Goal: Transaction & Acquisition: Download file/media

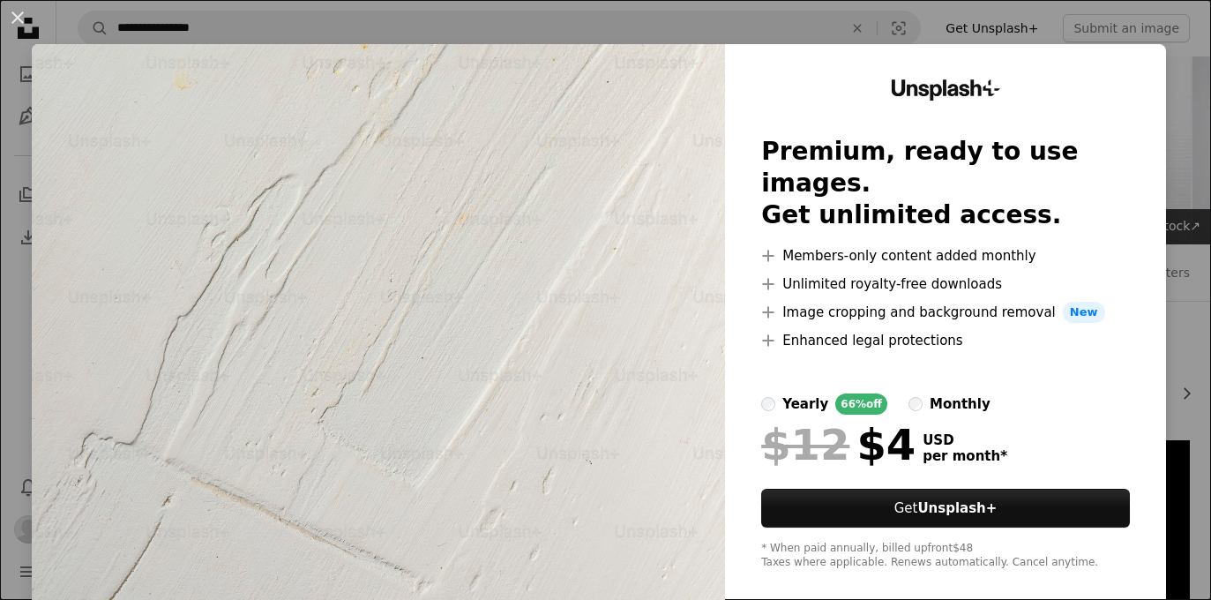
scroll to position [3278, 0]
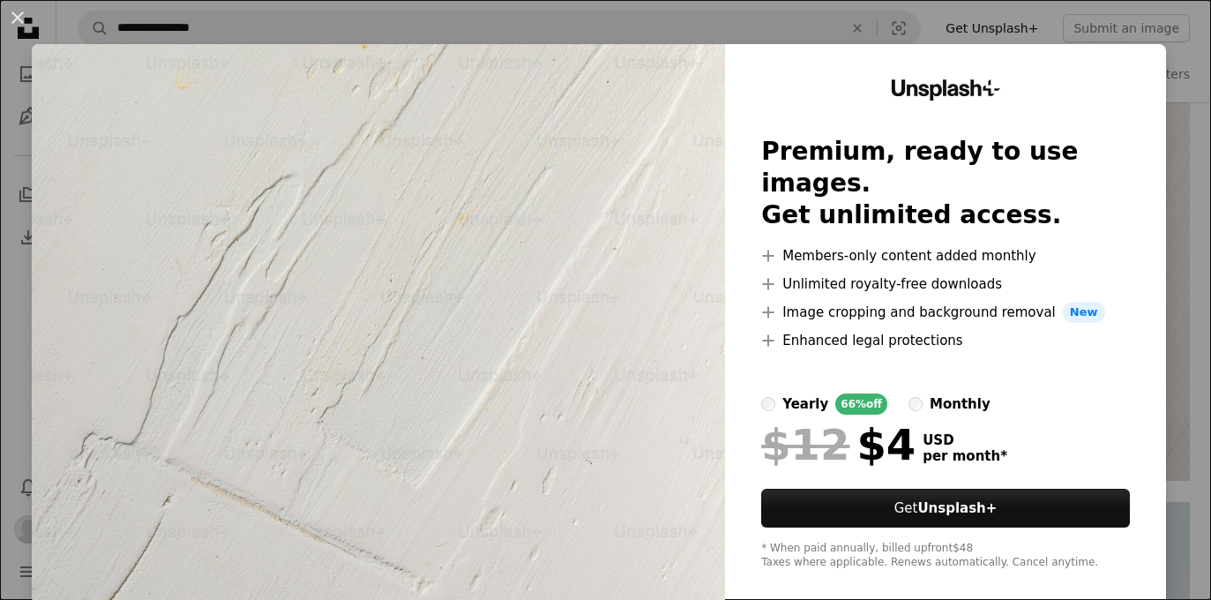
click at [924, 592] on div "An X shape Unsplash+ Premium, ready to use images. Get unlimited access. A plus…" at bounding box center [605, 300] width 1211 height 600
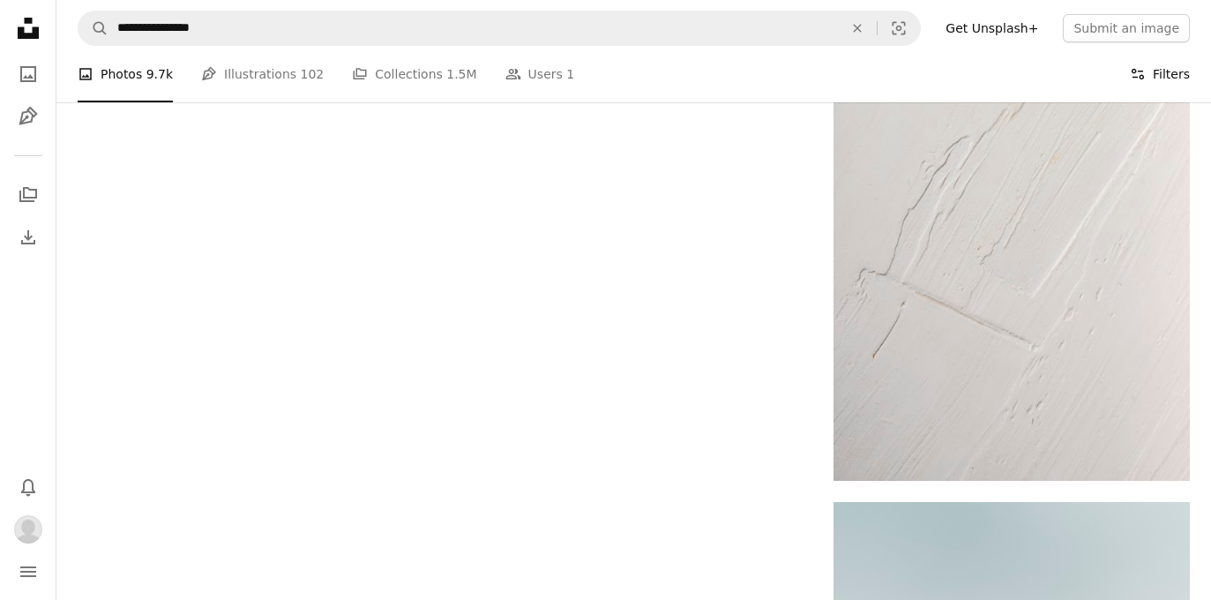
click at [1157, 68] on button "Filters Filters" at bounding box center [1160, 74] width 60 height 56
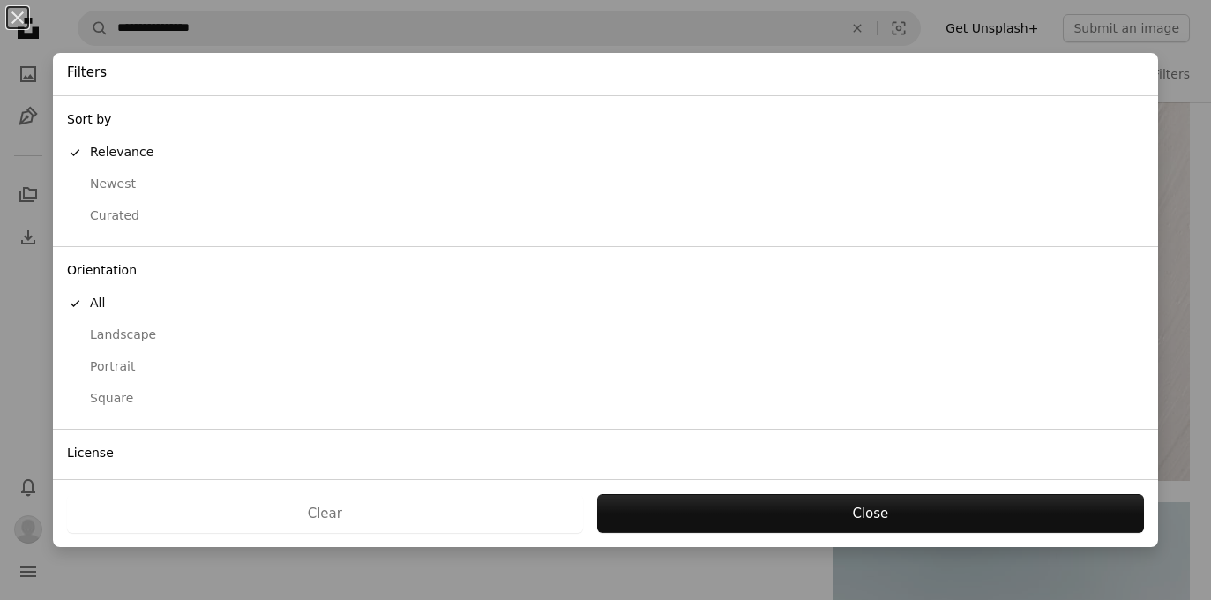
click at [269, 370] on button "Portrait" at bounding box center [605, 367] width 1105 height 32
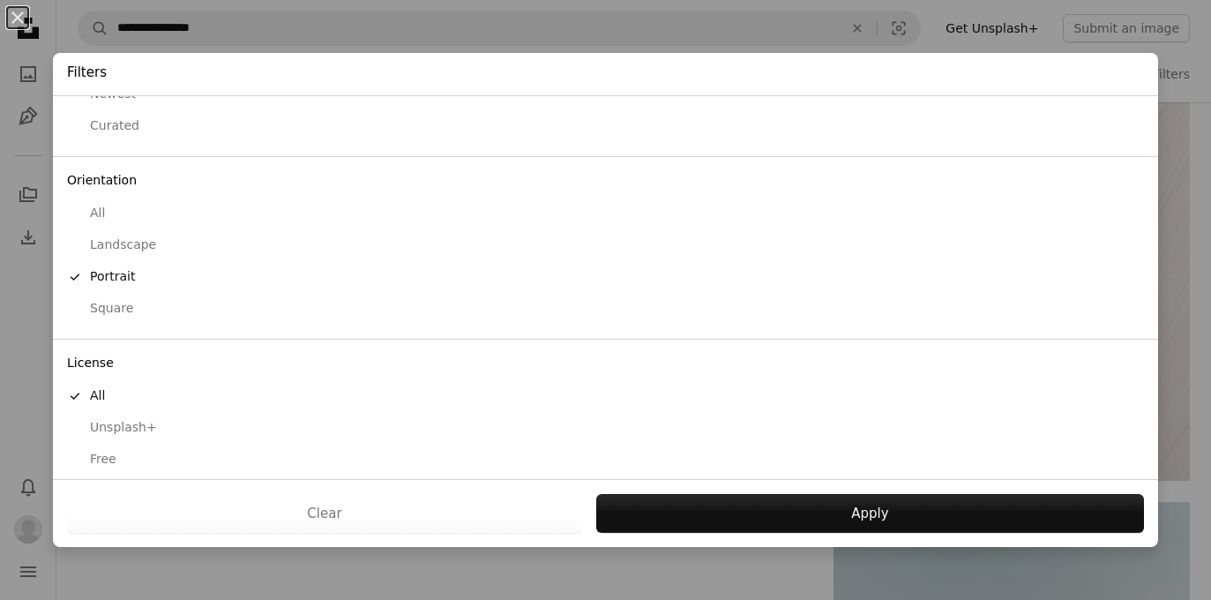
scroll to position [89, 0]
click at [123, 452] on div "Free" at bounding box center [605, 461] width 1077 height 18
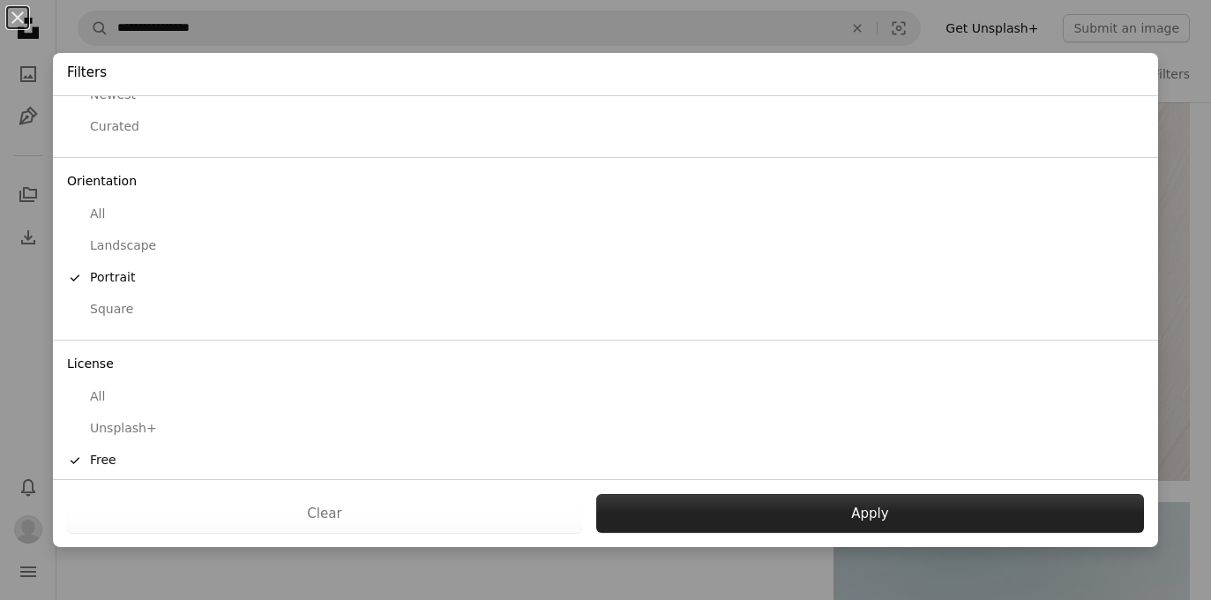
click at [886, 516] on button "Apply" at bounding box center [870, 513] width 548 height 39
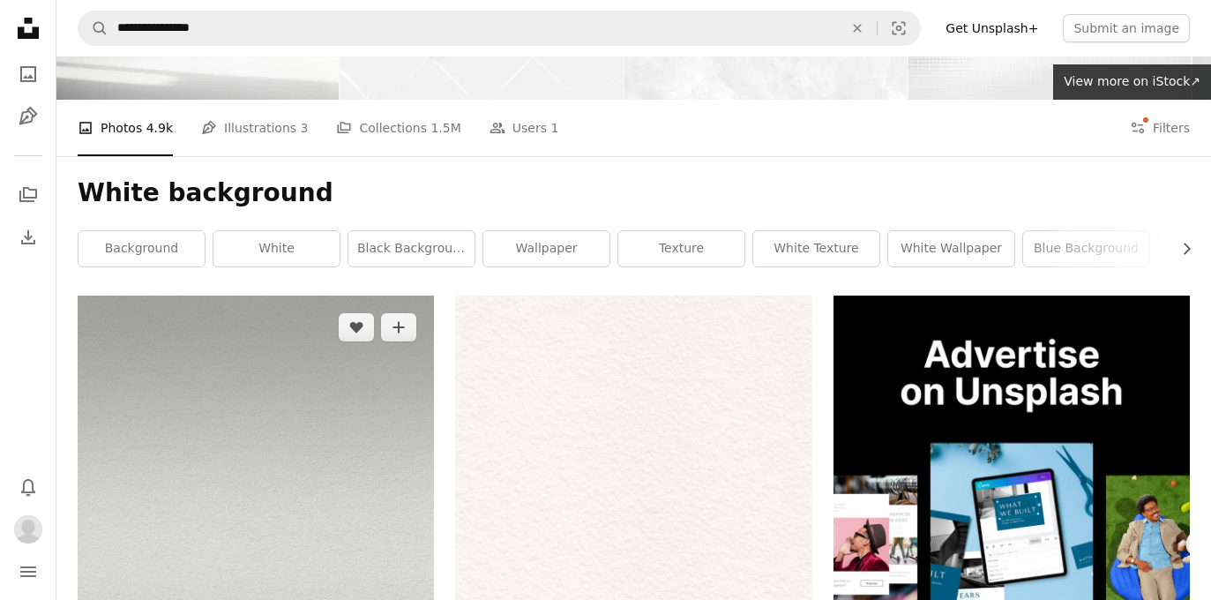
scroll to position [449, 0]
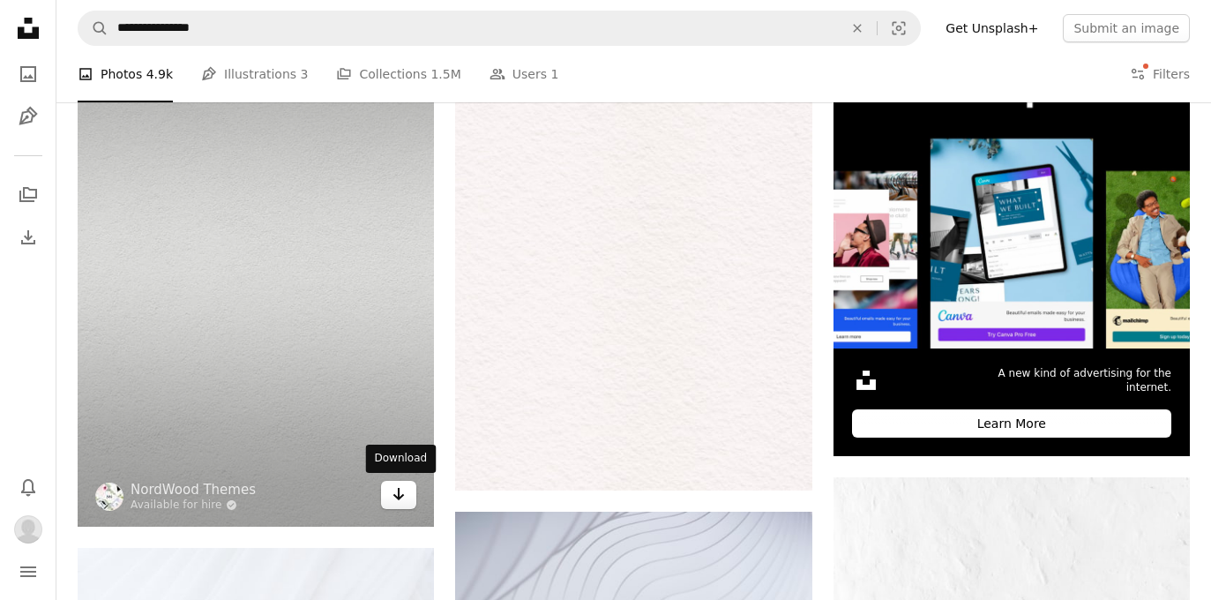
click at [394, 487] on icon "Arrow pointing down" at bounding box center [399, 493] width 14 height 21
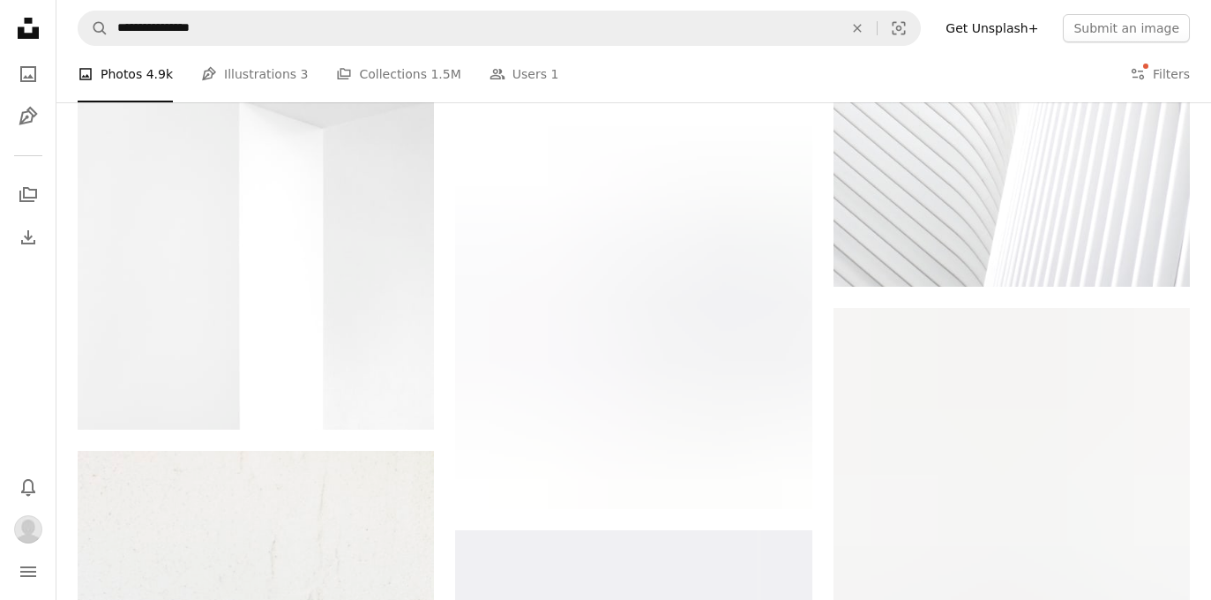
scroll to position [2695, 0]
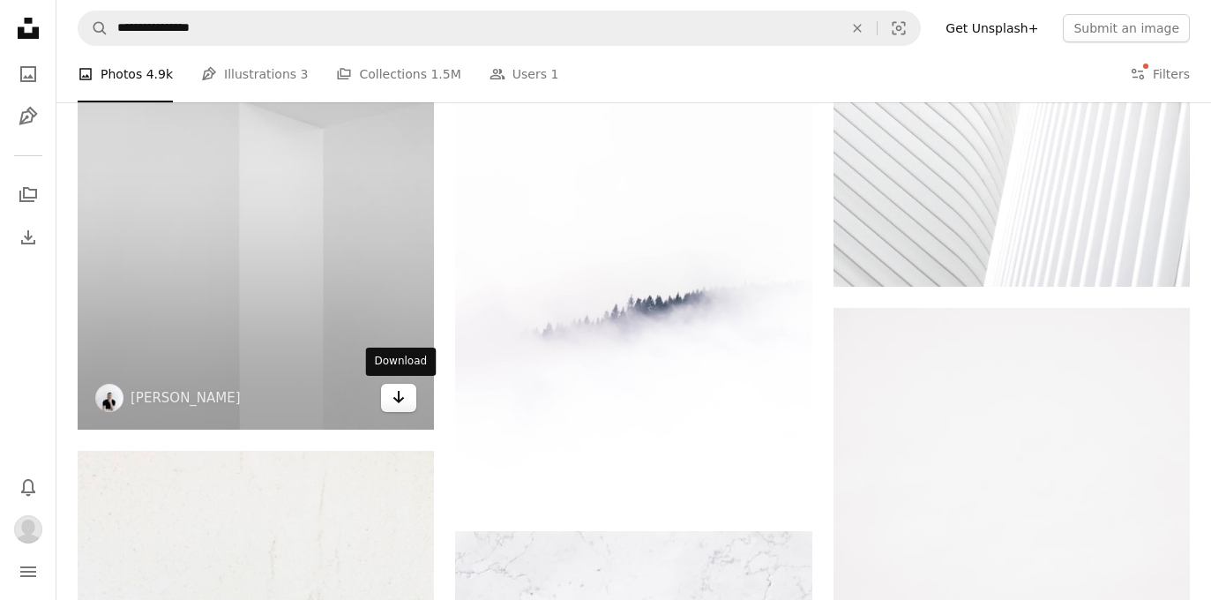
click at [399, 393] on icon "Download" at bounding box center [398, 397] width 11 height 12
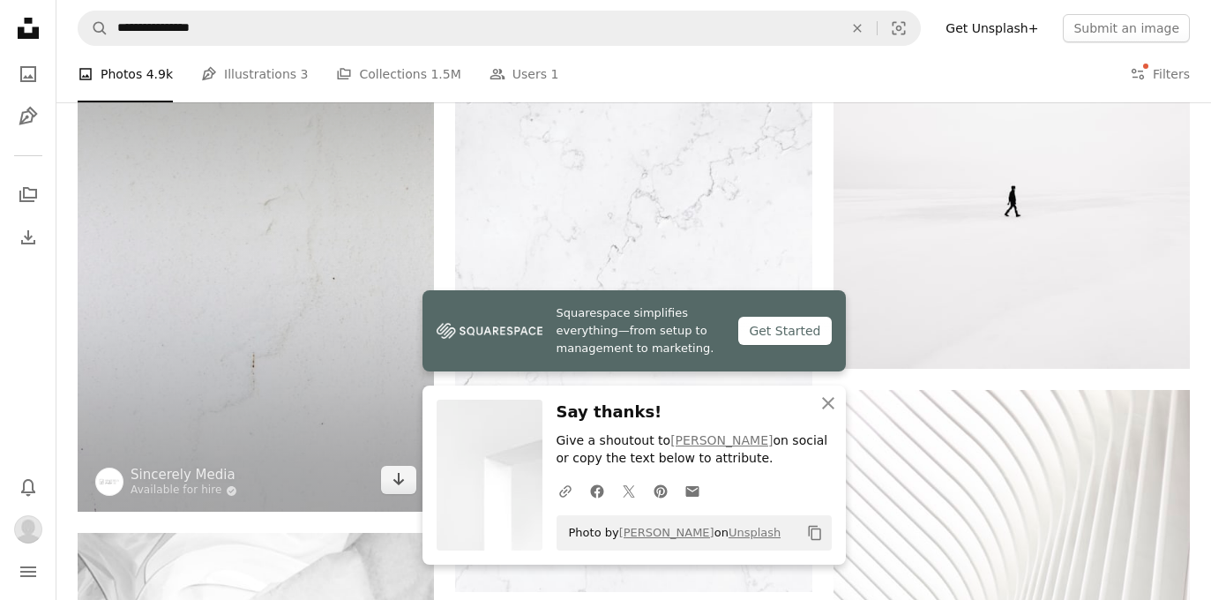
scroll to position [3201, 1]
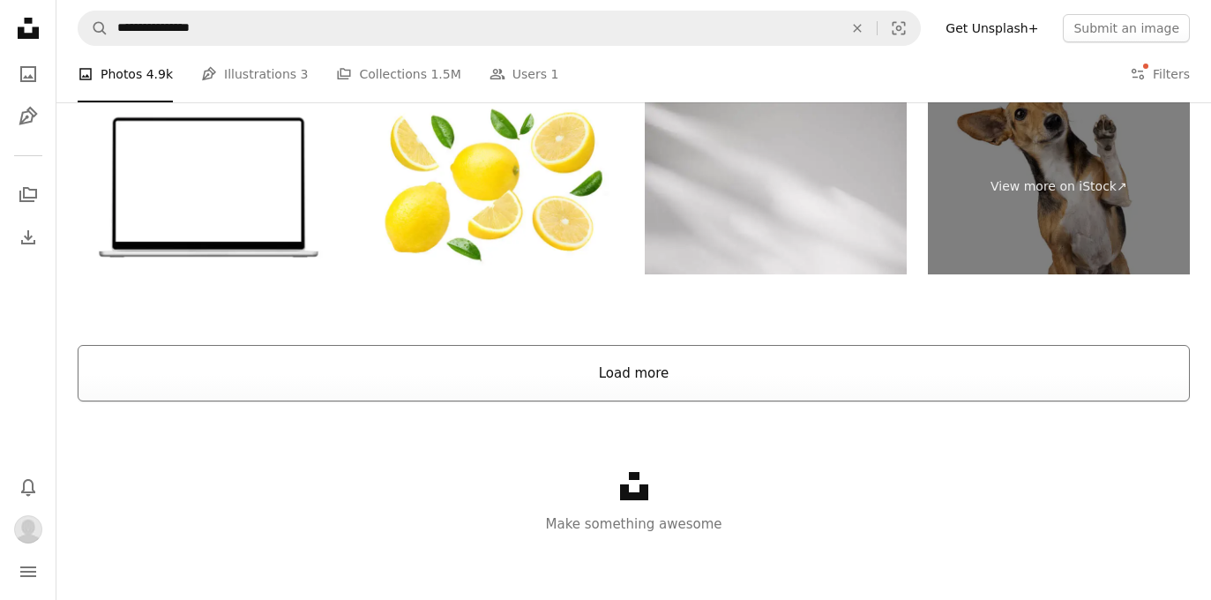
click at [462, 358] on button "Load more" at bounding box center [634, 373] width 1112 height 56
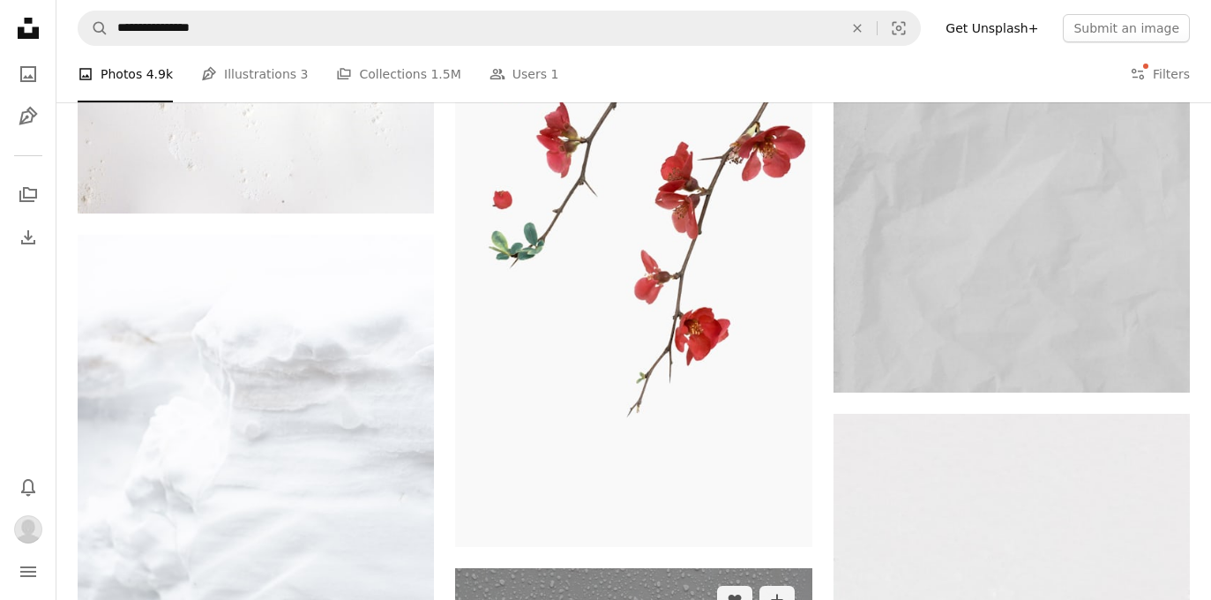
scroll to position [6881, 0]
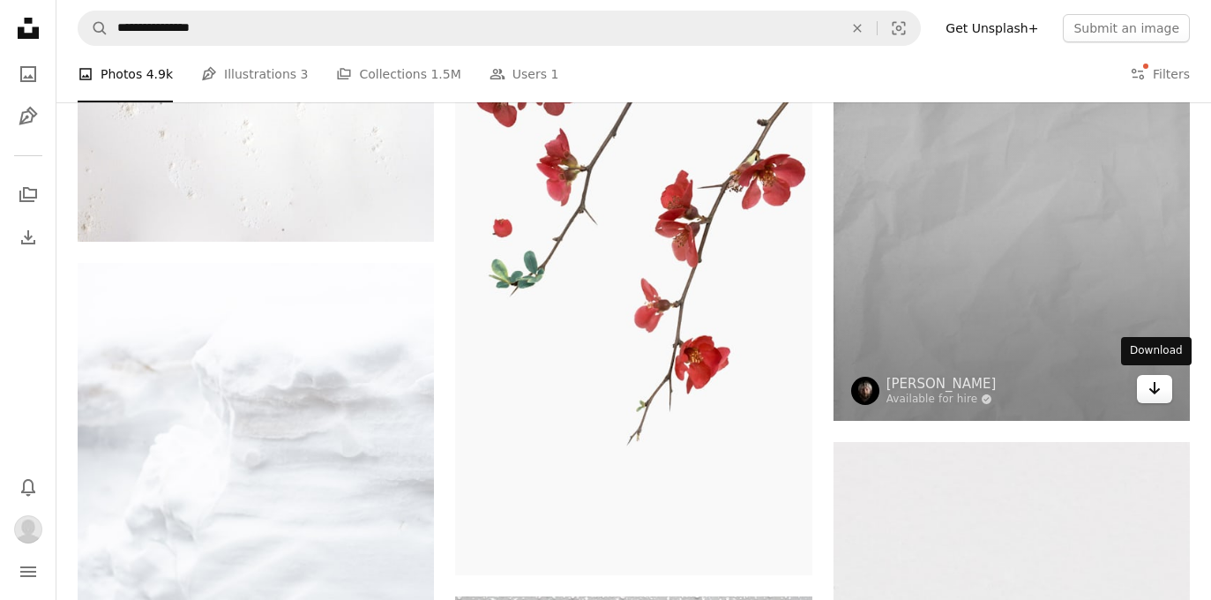
click at [1154, 392] on icon "Arrow pointing down" at bounding box center [1155, 388] width 14 height 21
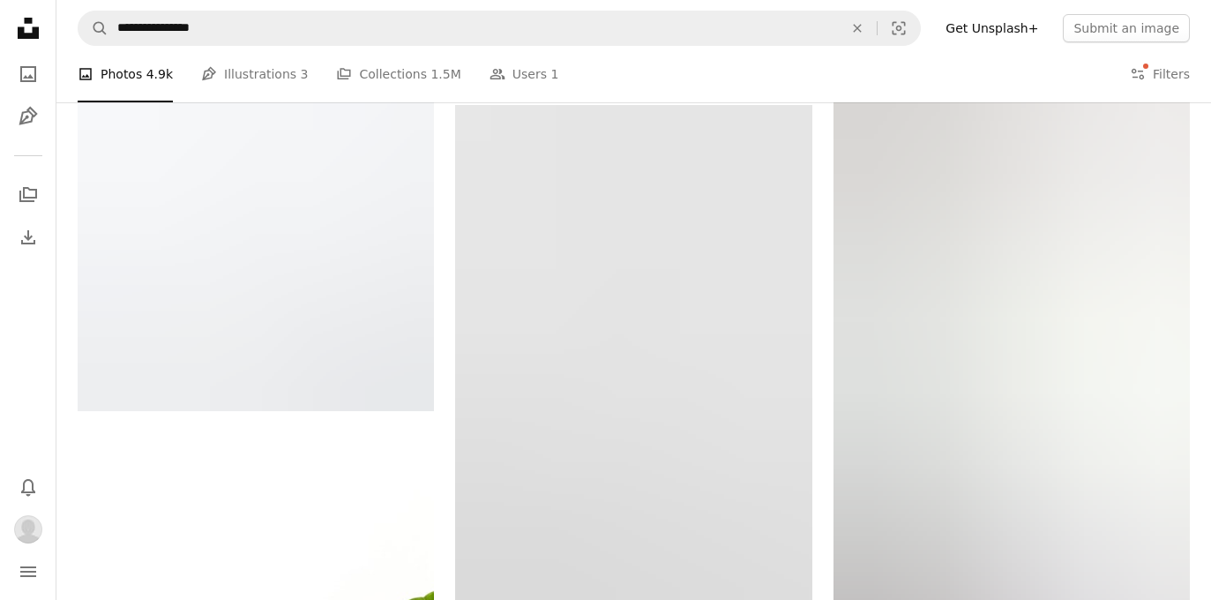
scroll to position [8825, 0]
